Goal: Obtain resource: Download file/media

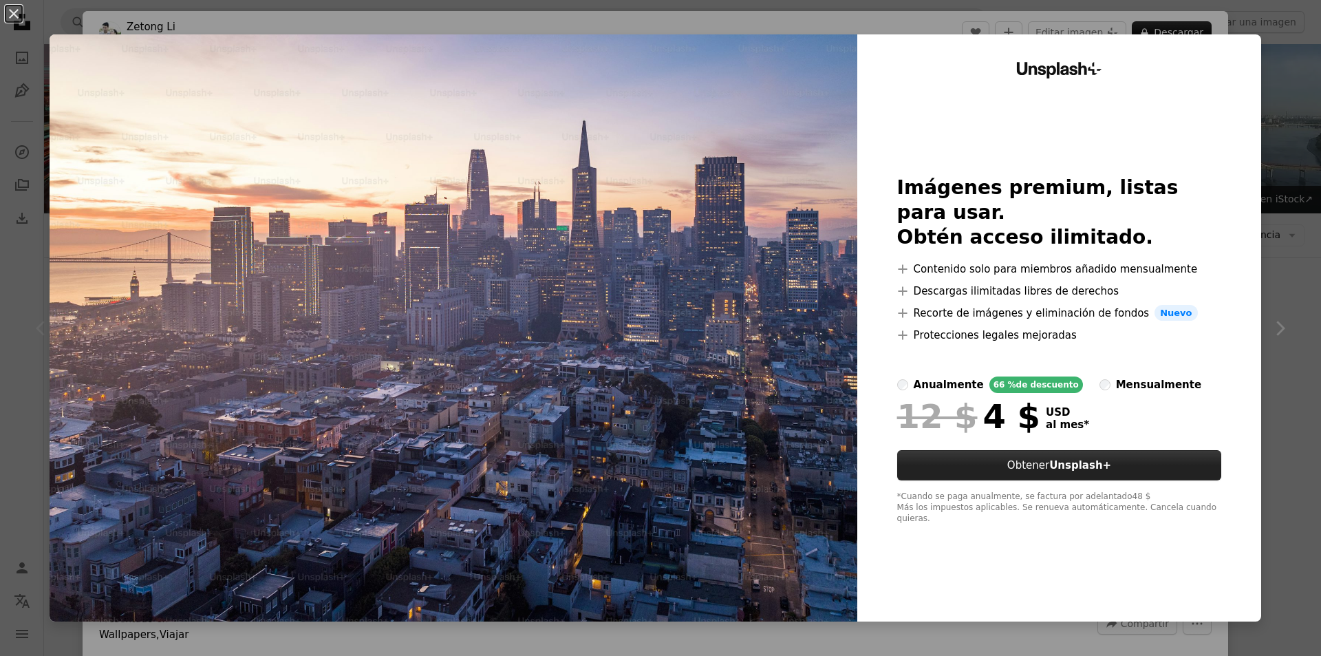
click at [1034, 479] on button "Obtener Unsplash+" at bounding box center [1059, 465] width 325 height 30
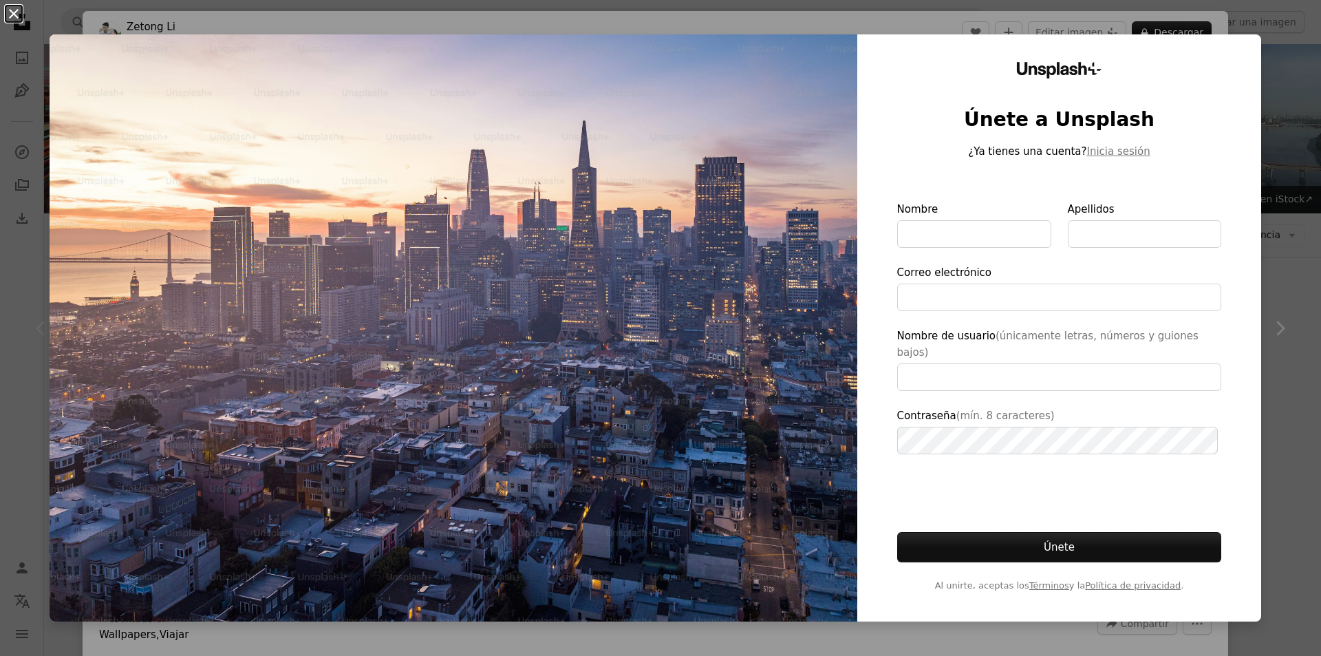
click at [10, 8] on button "An X shape" at bounding box center [14, 14] width 17 height 17
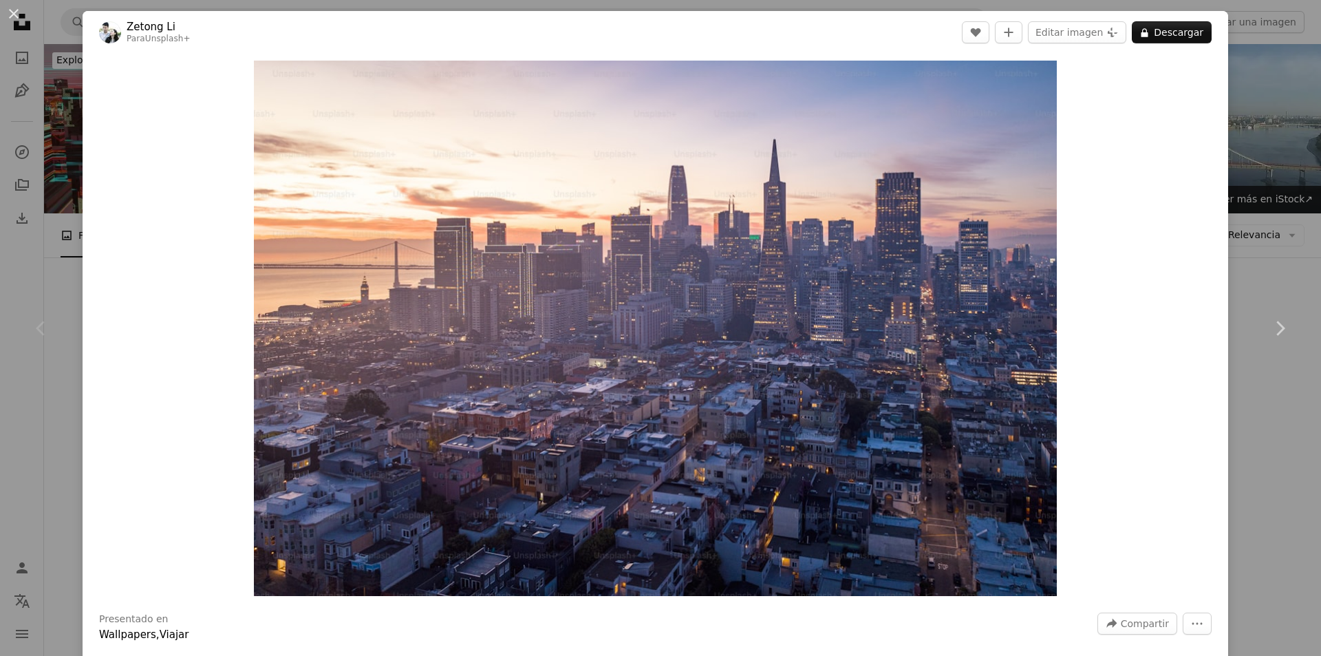
click at [10, 8] on button "An X shape" at bounding box center [14, 14] width 17 height 17
